Goal: Task Accomplishment & Management: Manage account settings

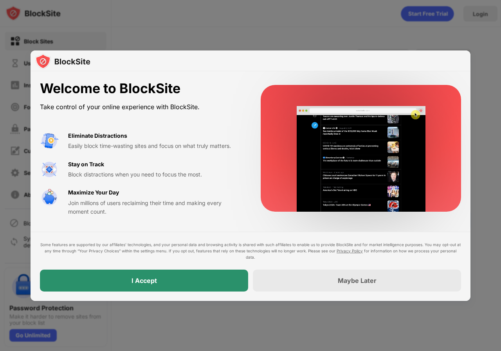
click at [218, 281] on div "I Accept" at bounding box center [144, 281] width 208 height 22
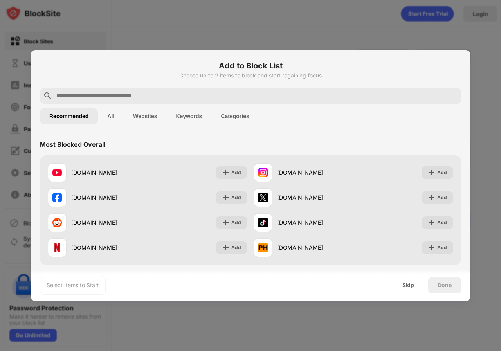
click at [130, 92] on input "text" at bounding box center [257, 95] width 402 height 9
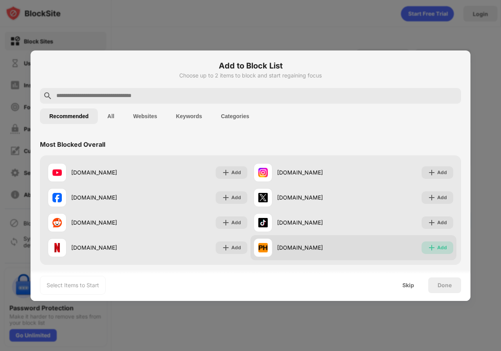
click at [437, 246] on div "Add" at bounding box center [442, 248] width 10 height 8
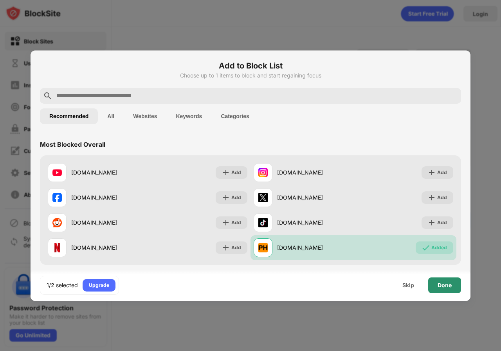
click at [441, 281] on div "Done" at bounding box center [444, 285] width 33 height 16
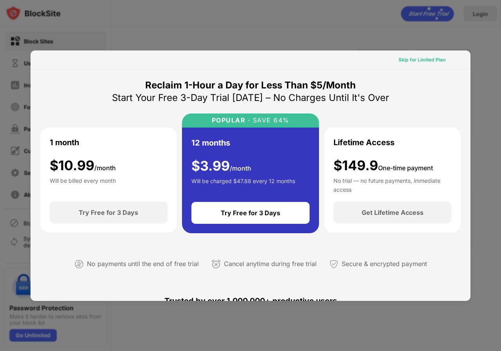
click at [429, 59] on div "Skip for Limited Plan" at bounding box center [421, 60] width 47 height 8
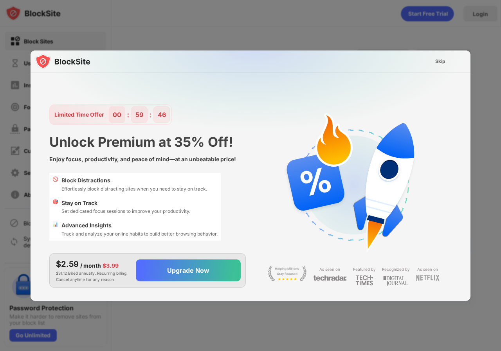
click at [429, 59] on img at bounding box center [255, 127] width 440 height 155
click at [434, 61] on div "Skip" at bounding box center [440, 61] width 23 height 13
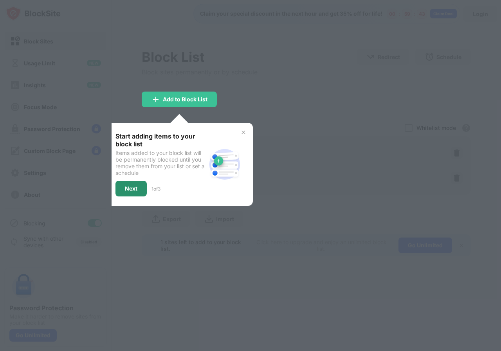
click at [131, 187] on div "Next" at bounding box center [131, 189] width 13 height 6
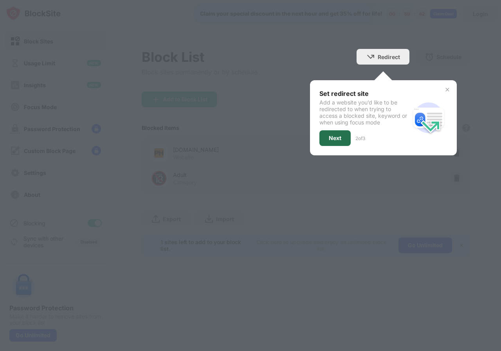
click at [328, 142] on div "Next" at bounding box center [334, 138] width 31 height 16
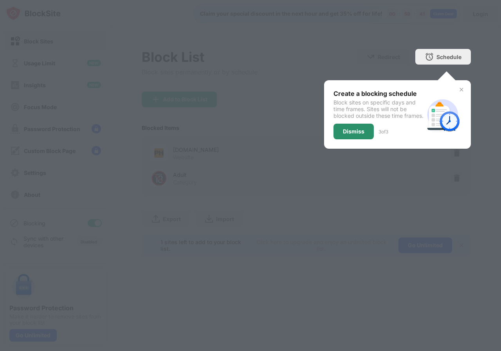
click at [357, 139] on div "Dismiss" at bounding box center [353, 132] width 40 height 16
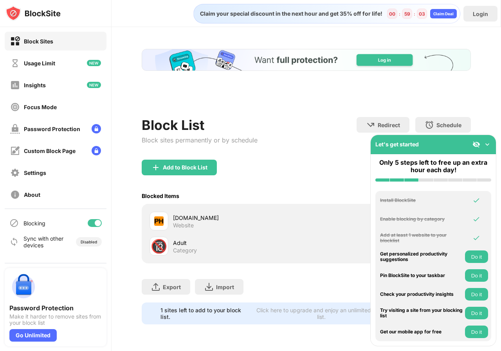
click at [488, 146] on img at bounding box center [487, 145] width 8 height 8
